Goal: Task Accomplishment & Management: Manage account settings

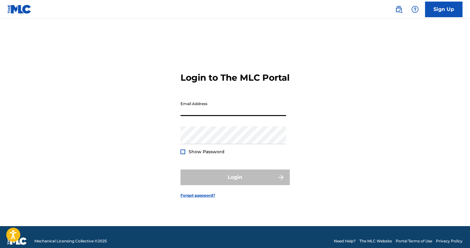
click at [206, 107] on input "Email Address" at bounding box center [234, 107] width 106 height 18
click at [232, 114] on input "Email Address" at bounding box center [234, 107] width 106 height 18
type input "[EMAIL_ADDRESS][DOMAIN_NAME]"
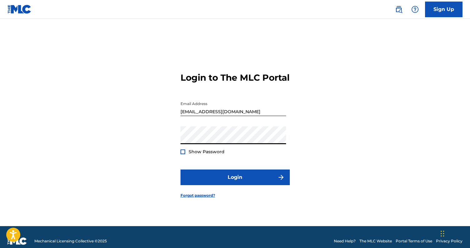
click at [223, 171] on form "Login to The MLC Portal Email Address [EMAIL_ADDRESS][DOMAIN_NAME] Password Sho…" at bounding box center [235, 130] width 109 height 192
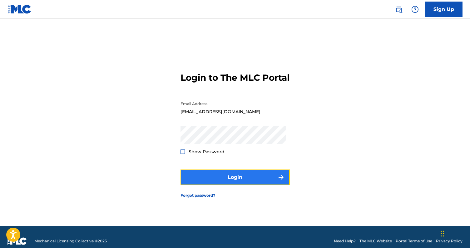
click at [220, 177] on button "Login" at bounding box center [235, 177] width 109 height 16
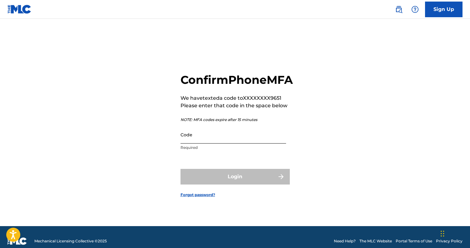
click at [227, 143] on input "Code" at bounding box center [234, 135] width 106 height 18
paste input "911650"
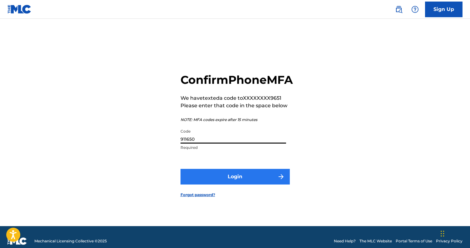
type input "911650"
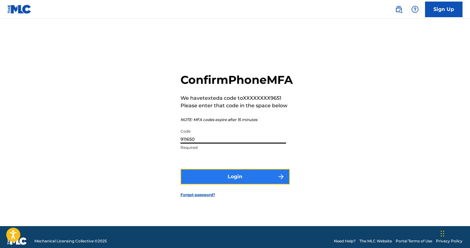
click at [241, 184] on button "Login" at bounding box center [235, 177] width 109 height 16
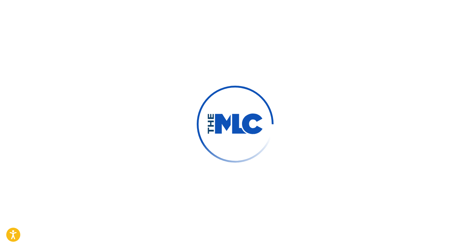
click at [344, 160] on div at bounding box center [235, 124] width 470 height 248
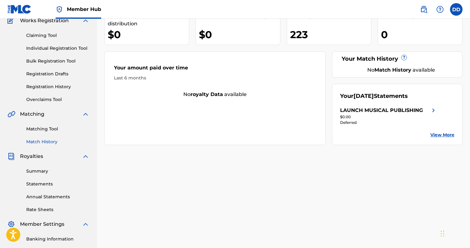
scroll to position [81, 0]
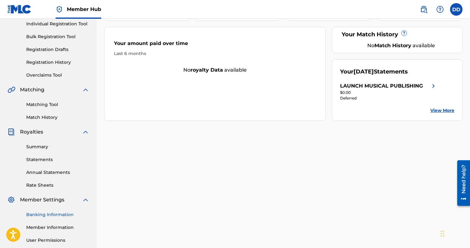
click at [52, 216] on link "Banking Information" at bounding box center [57, 214] width 63 height 7
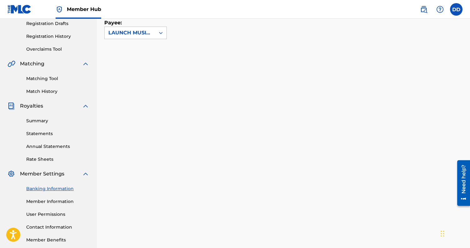
scroll to position [86, 0]
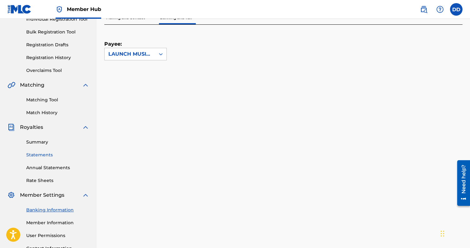
click at [38, 153] on link "Statements" at bounding box center [57, 155] width 63 height 7
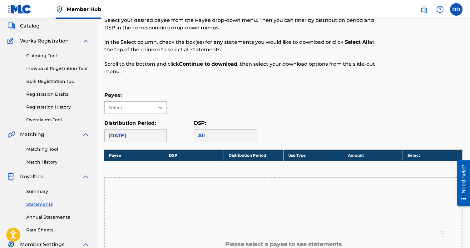
scroll to position [79, 0]
